Goal: Unclear

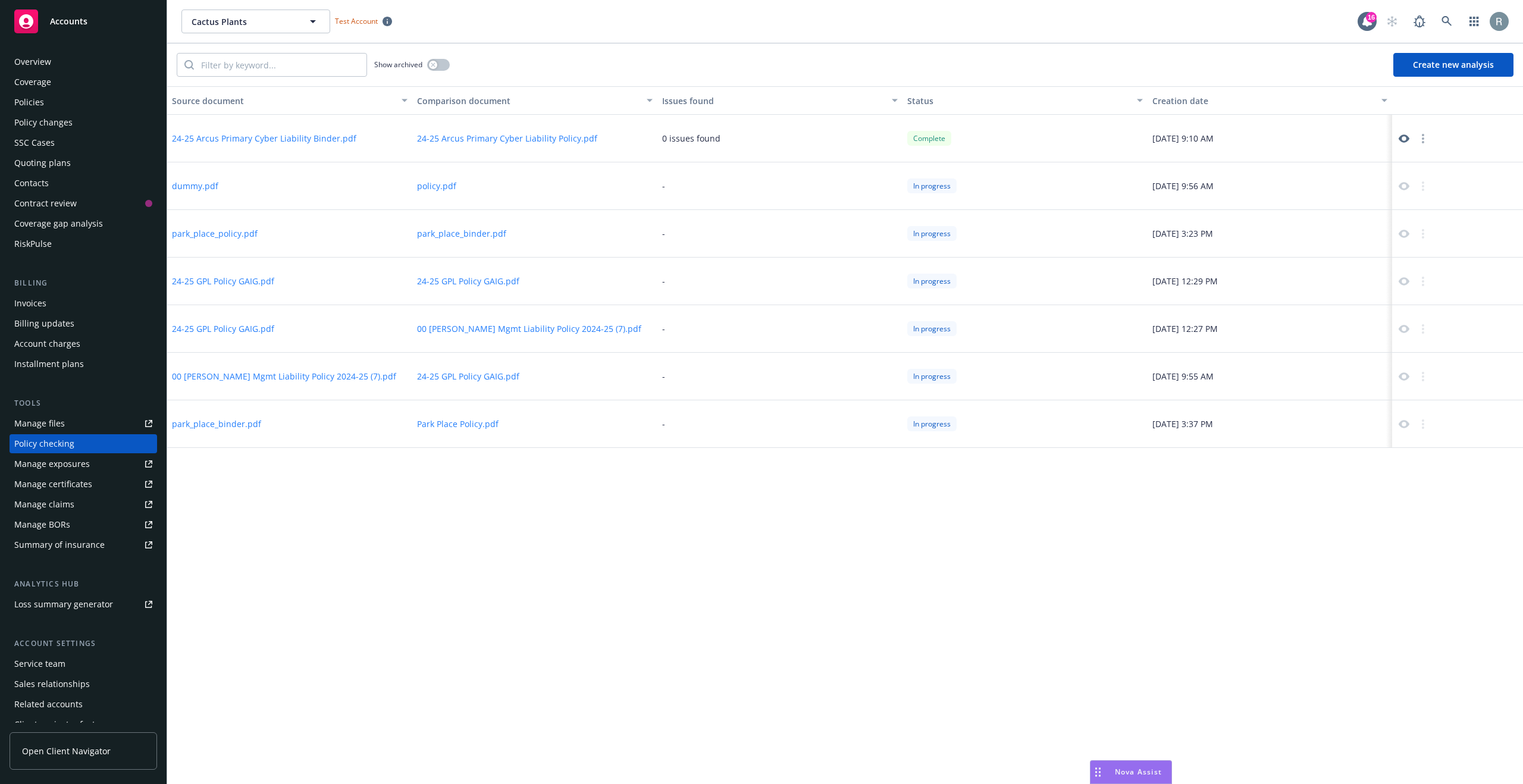
scroll to position [31, 0]
